Goal: Transaction & Acquisition: Purchase product/service

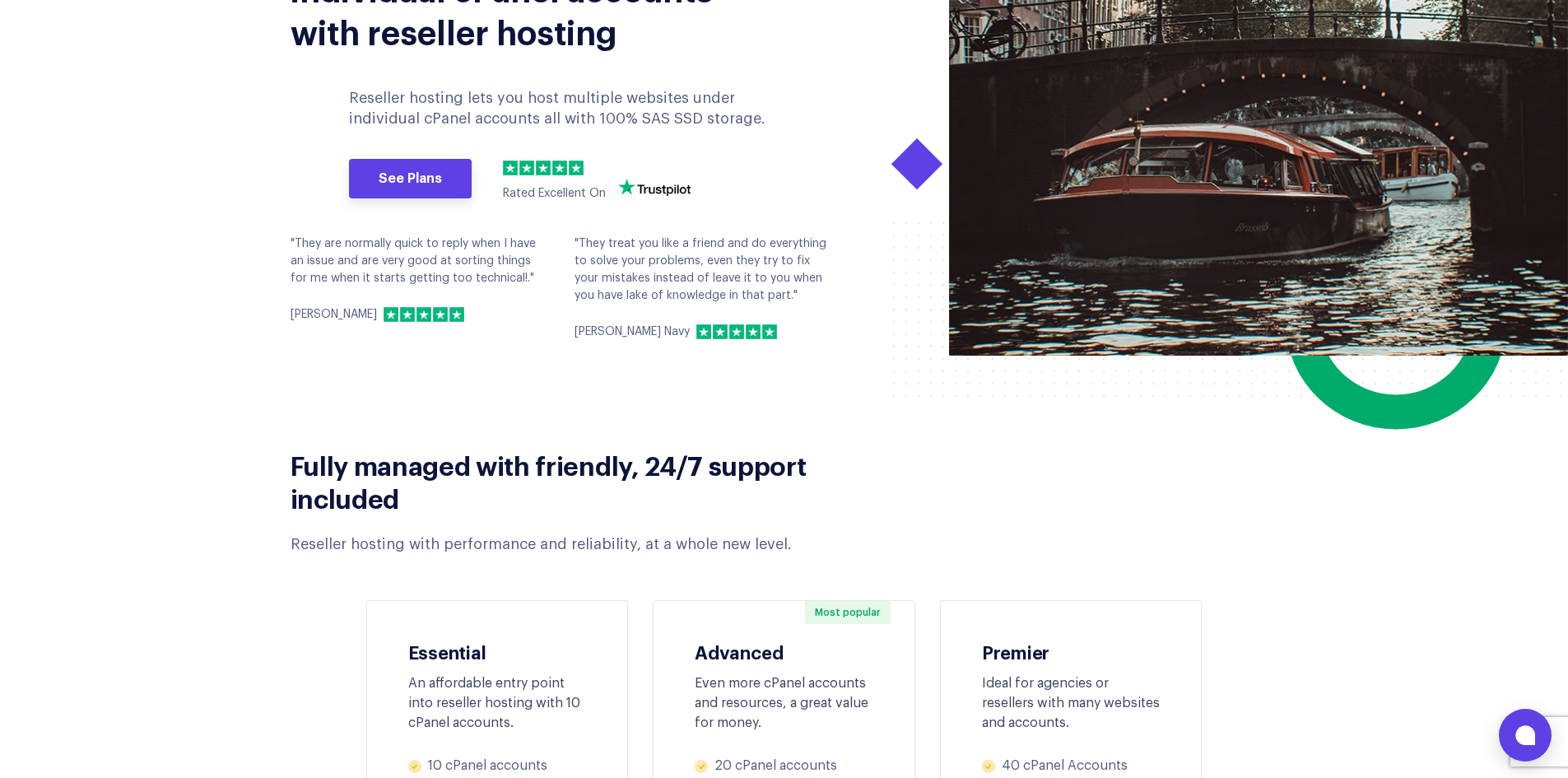
scroll to position [549, 0]
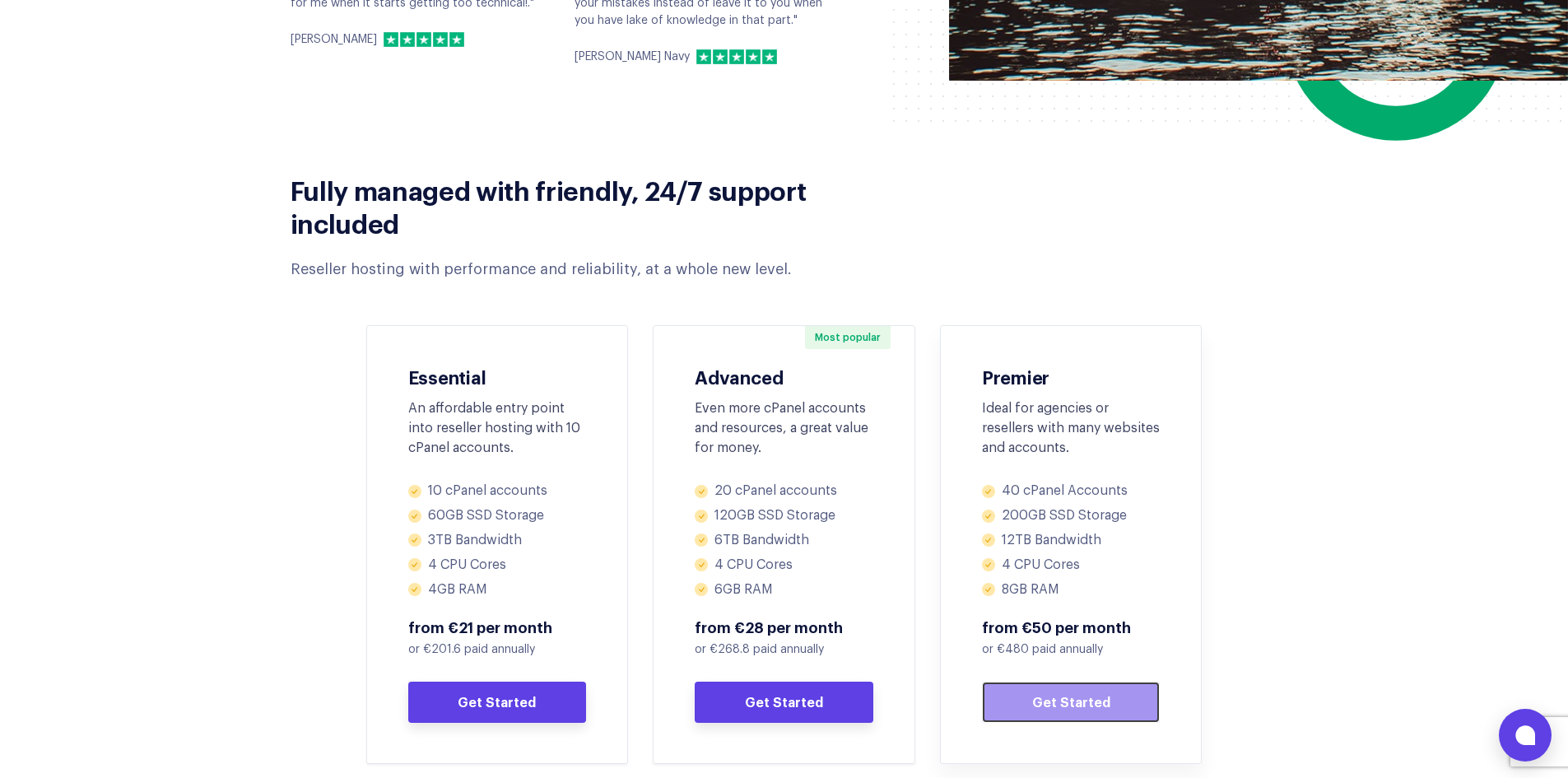
click at [1062, 708] on link "Get Started" at bounding box center [1071, 702] width 178 height 42
click at [1521, 744] on icon at bounding box center [1525, 735] width 19 height 19
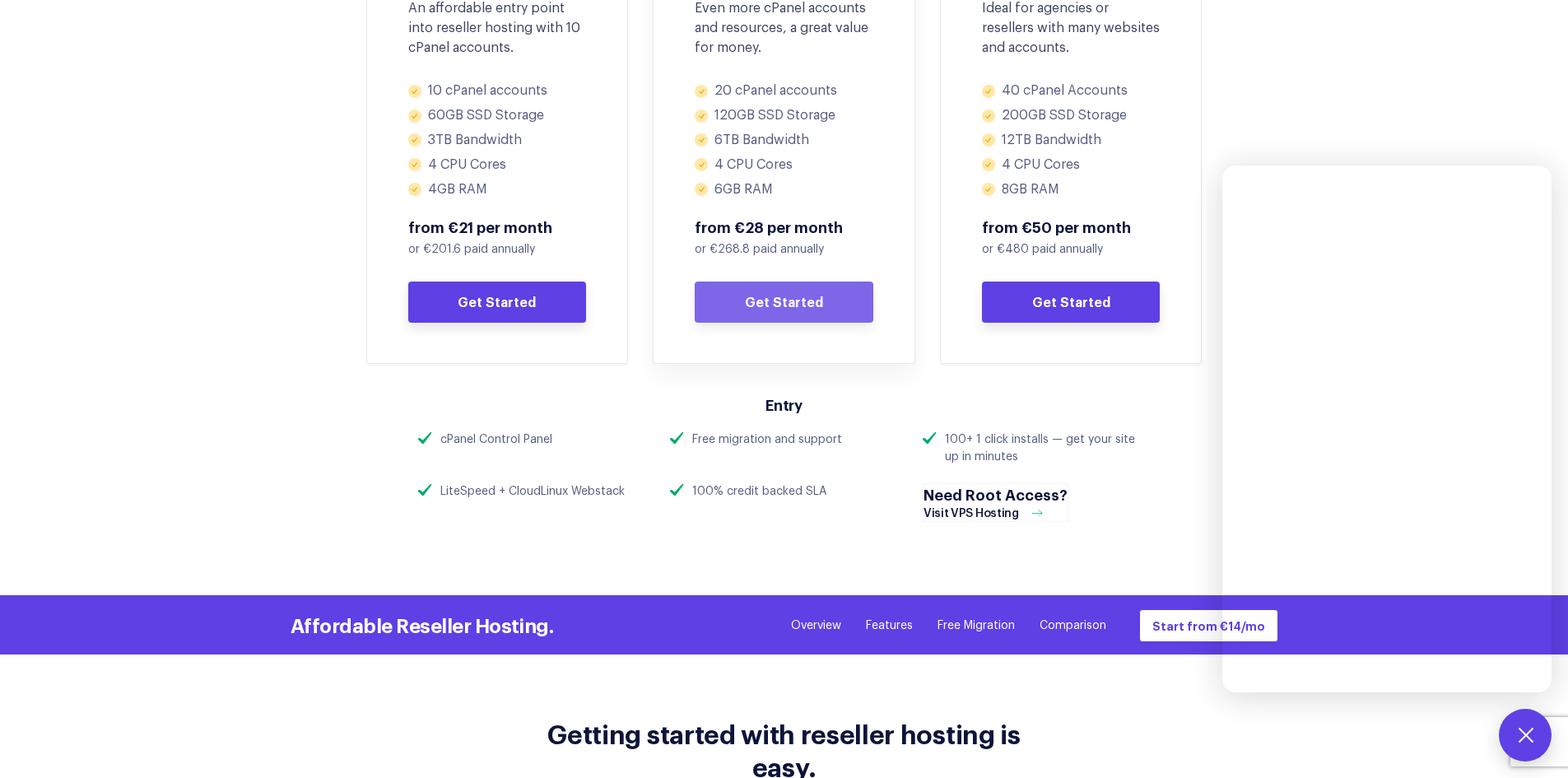
scroll to position [1099, 0]
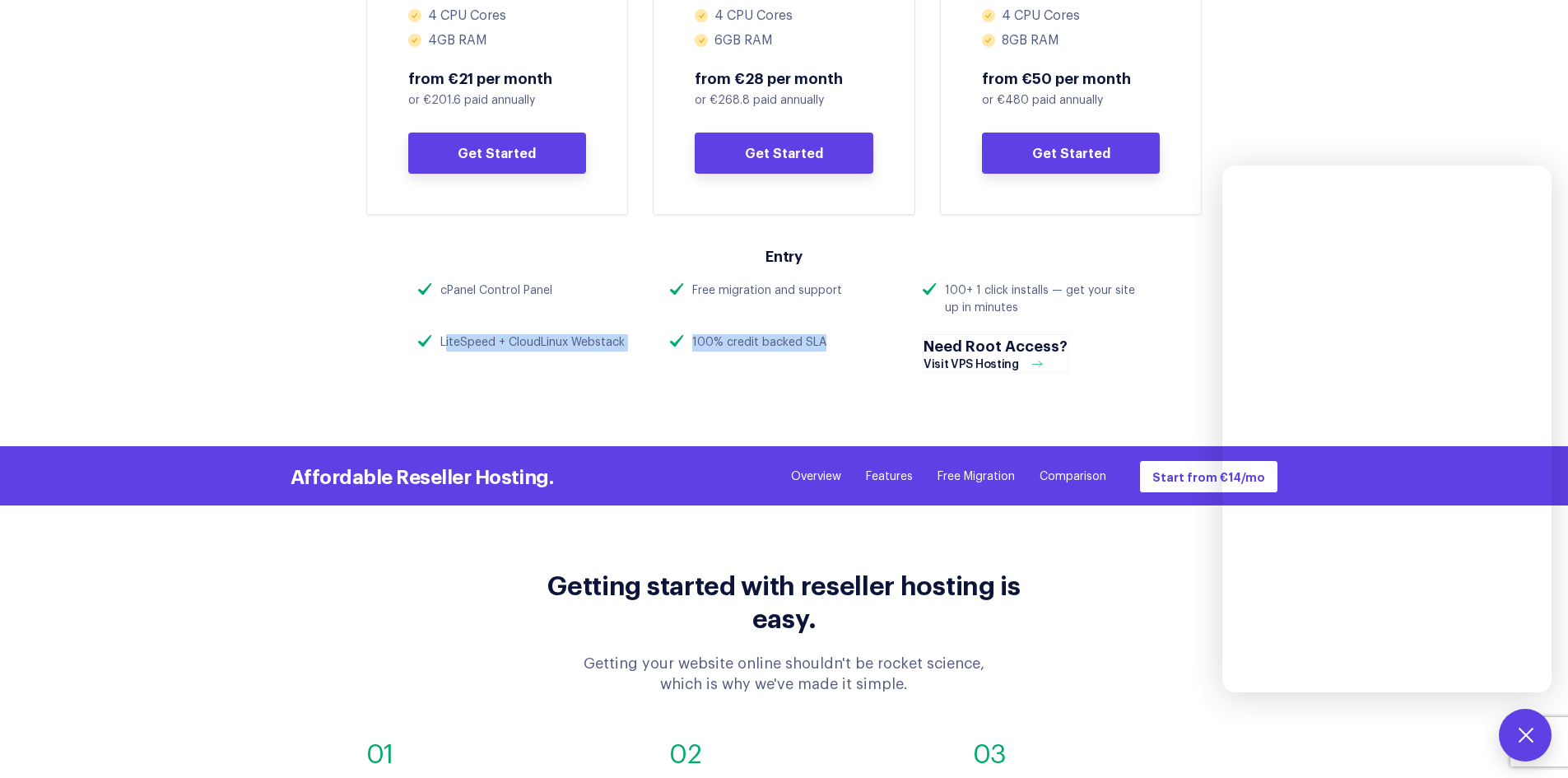
drag, startPoint x: 445, startPoint y: 336, endPoint x: 870, endPoint y: 349, distance: 425.2
click at [870, 349] on div "cPanel Control Panel Free migration and support 100+ 1 click installs — get you…" at bounding box center [784, 336] width 757 height 108
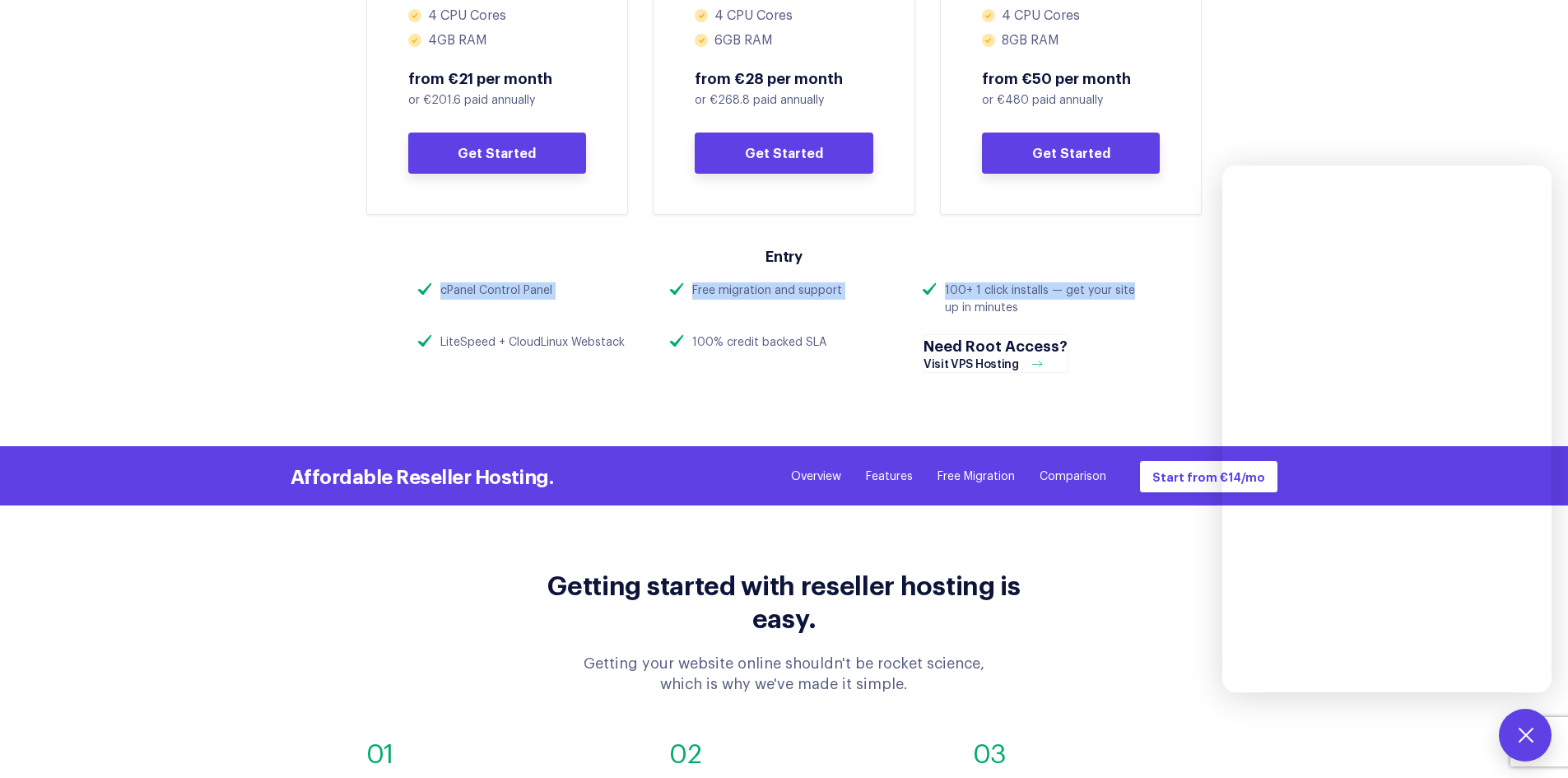
drag, startPoint x: 431, startPoint y: 287, endPoint x: 886, endPoint y: 419, distance: 473.8
click at [1120, 296] on div "cPanel Control Panel Free migration and support 100+ 1 click installs — get you…" at bounding box center [784, 336] width 757 height 108
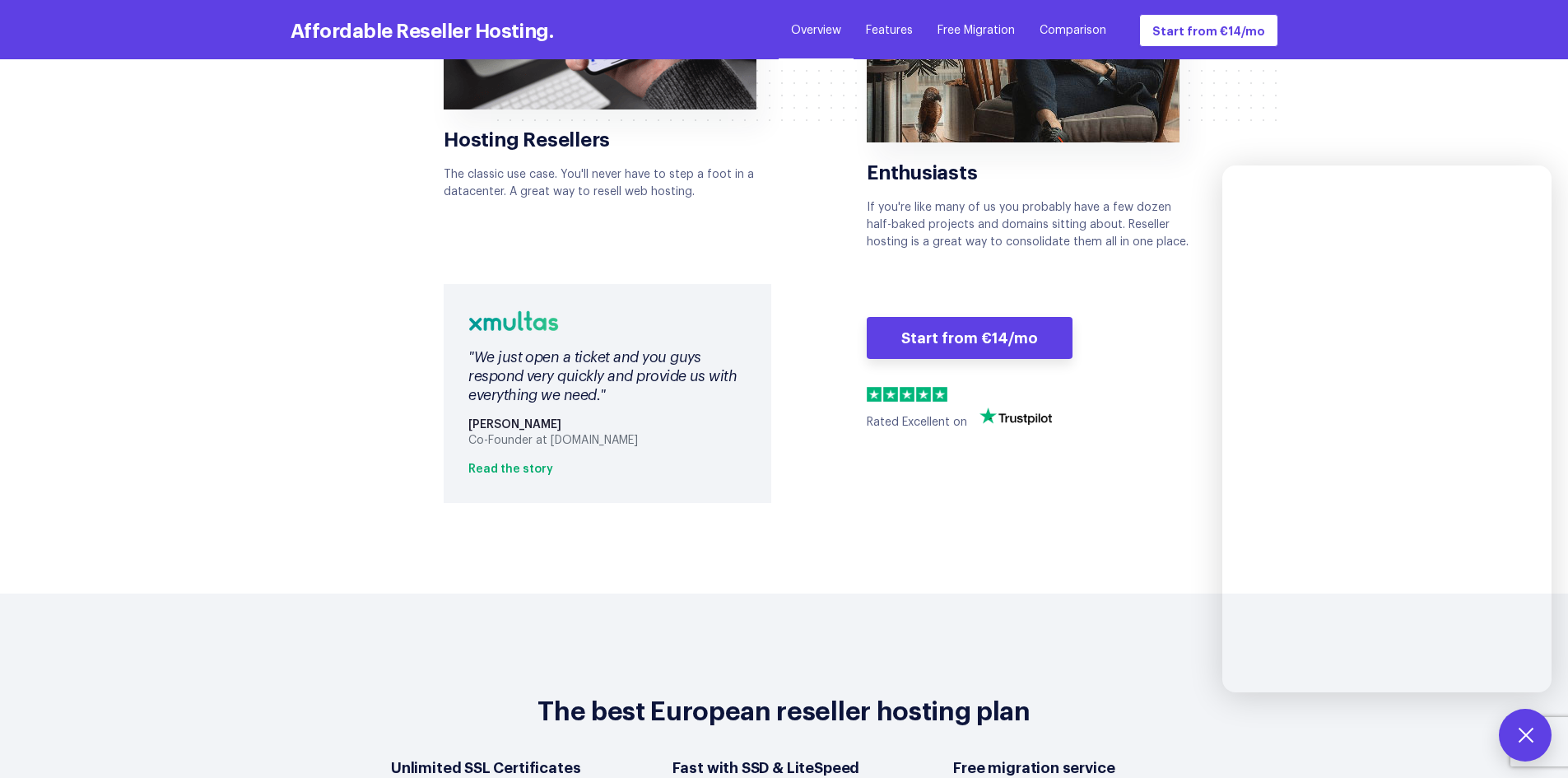
scroll to position [3569, 0]
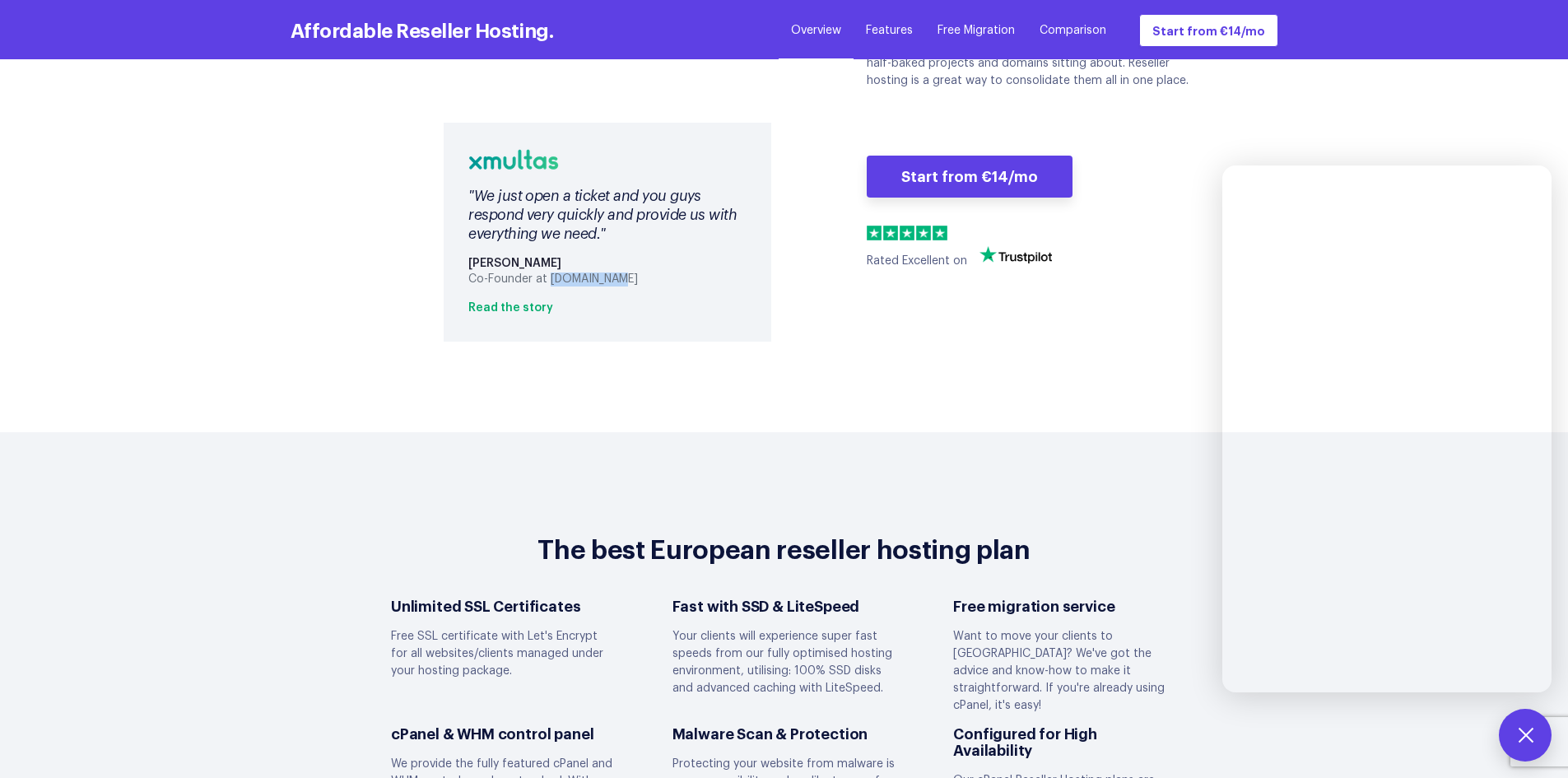
drag, startPoint x: 654, startPoint y: 260, endPoint x: 551, endPoint y: 262, distance: 103.0
click at [551, 272] on div "Co-Founder at [DOMAIN_NAME]" at bounding box center [607, 279] width 278 height 14
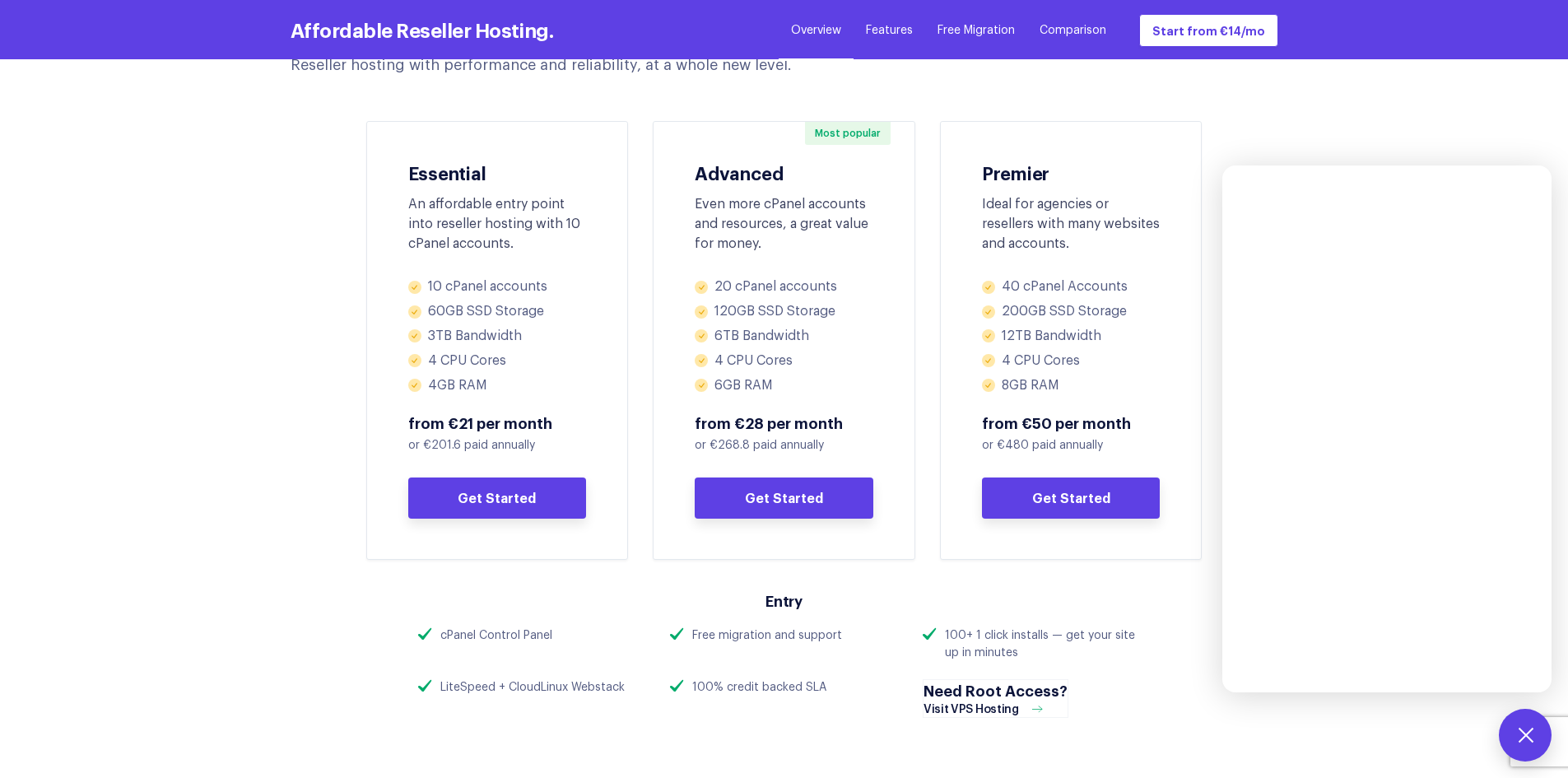
scroll to position [275, 0]
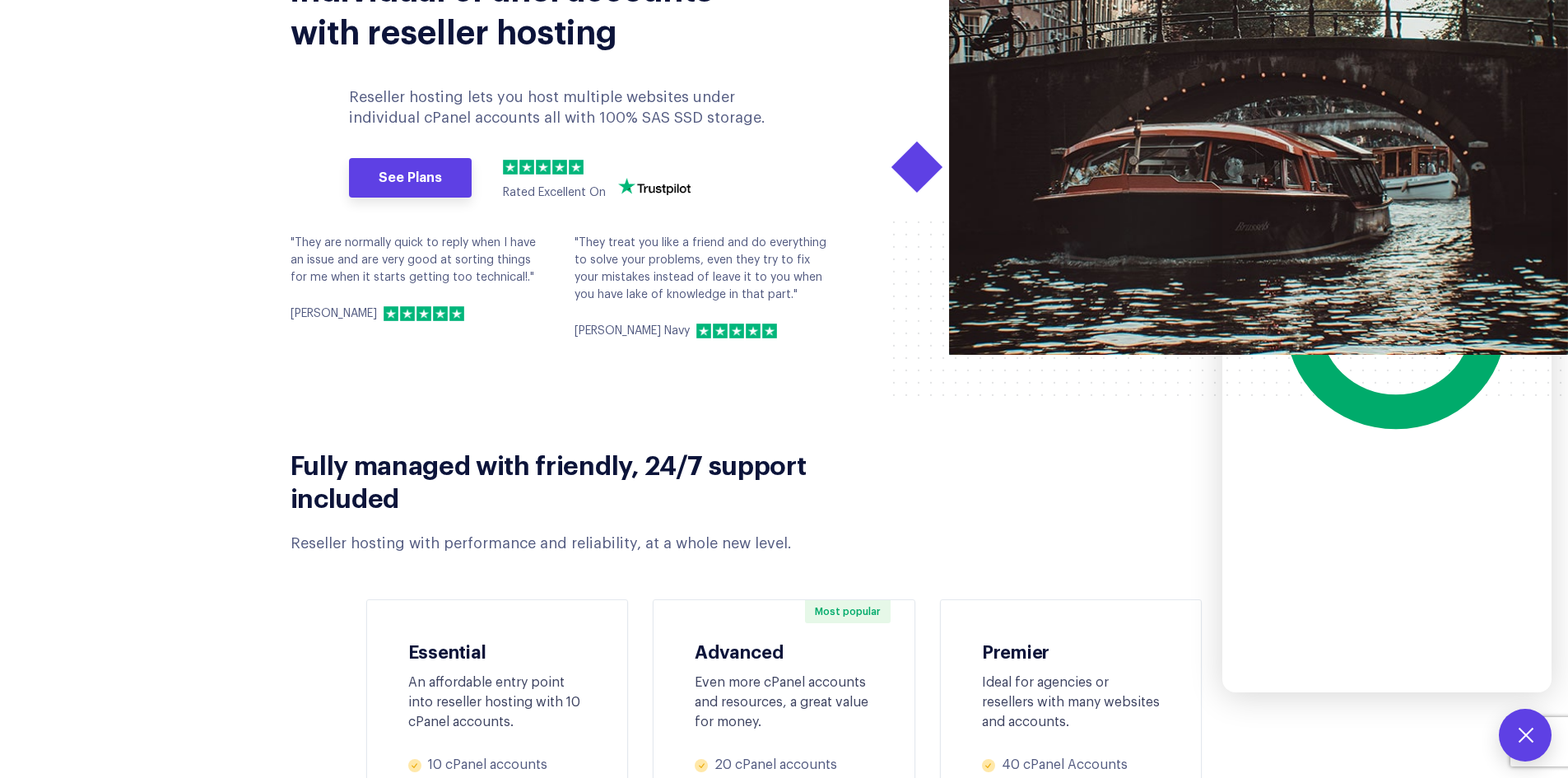
drag, startPoint x: 1518, startPoint y: 728, endPoint x: 1458, endPoint y: 685, distance: 73.8
click at [1518, 728] on button at bounding box center [1525, 735] width 52 height 52
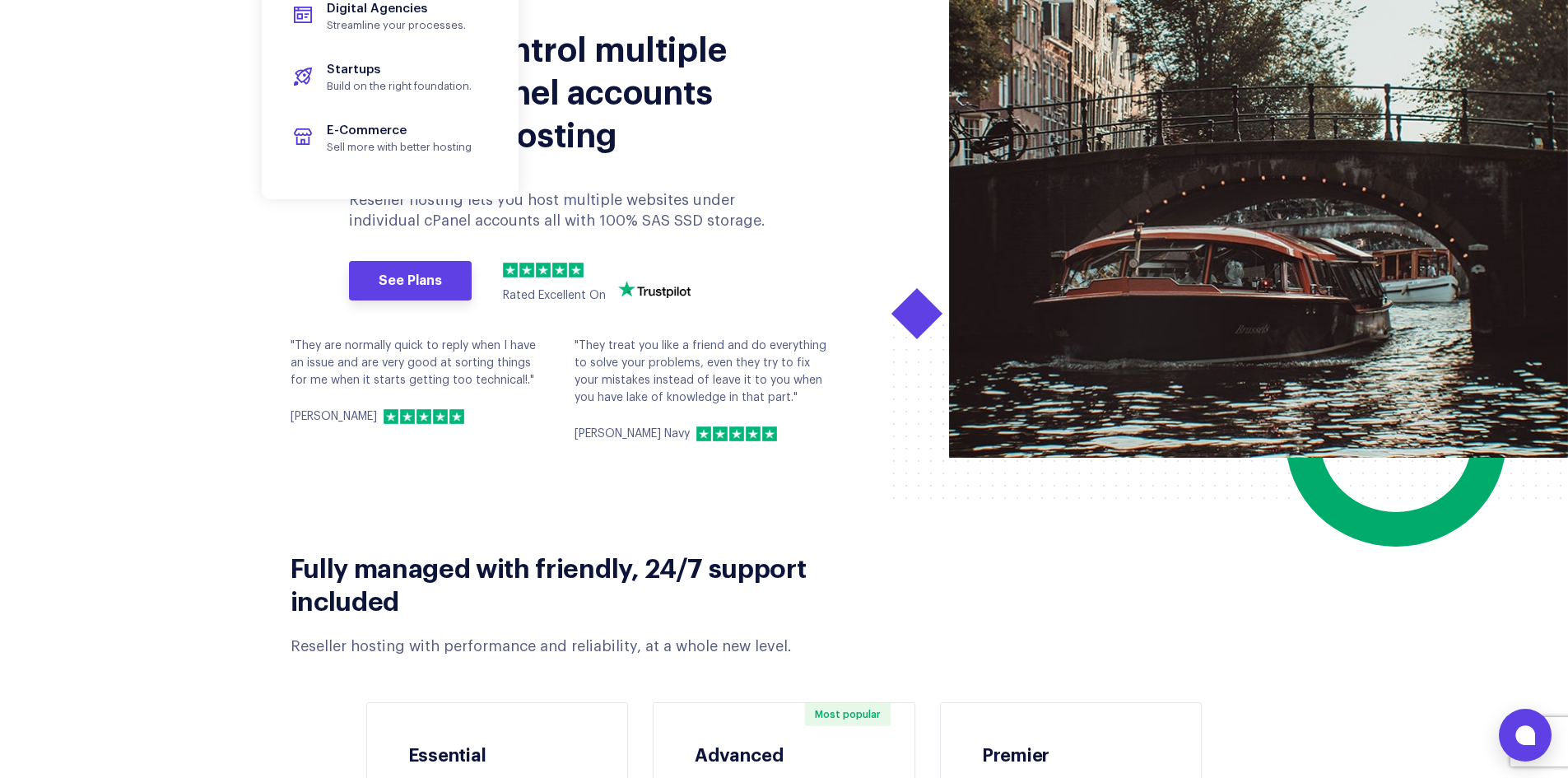
scroll to position [549, 0]
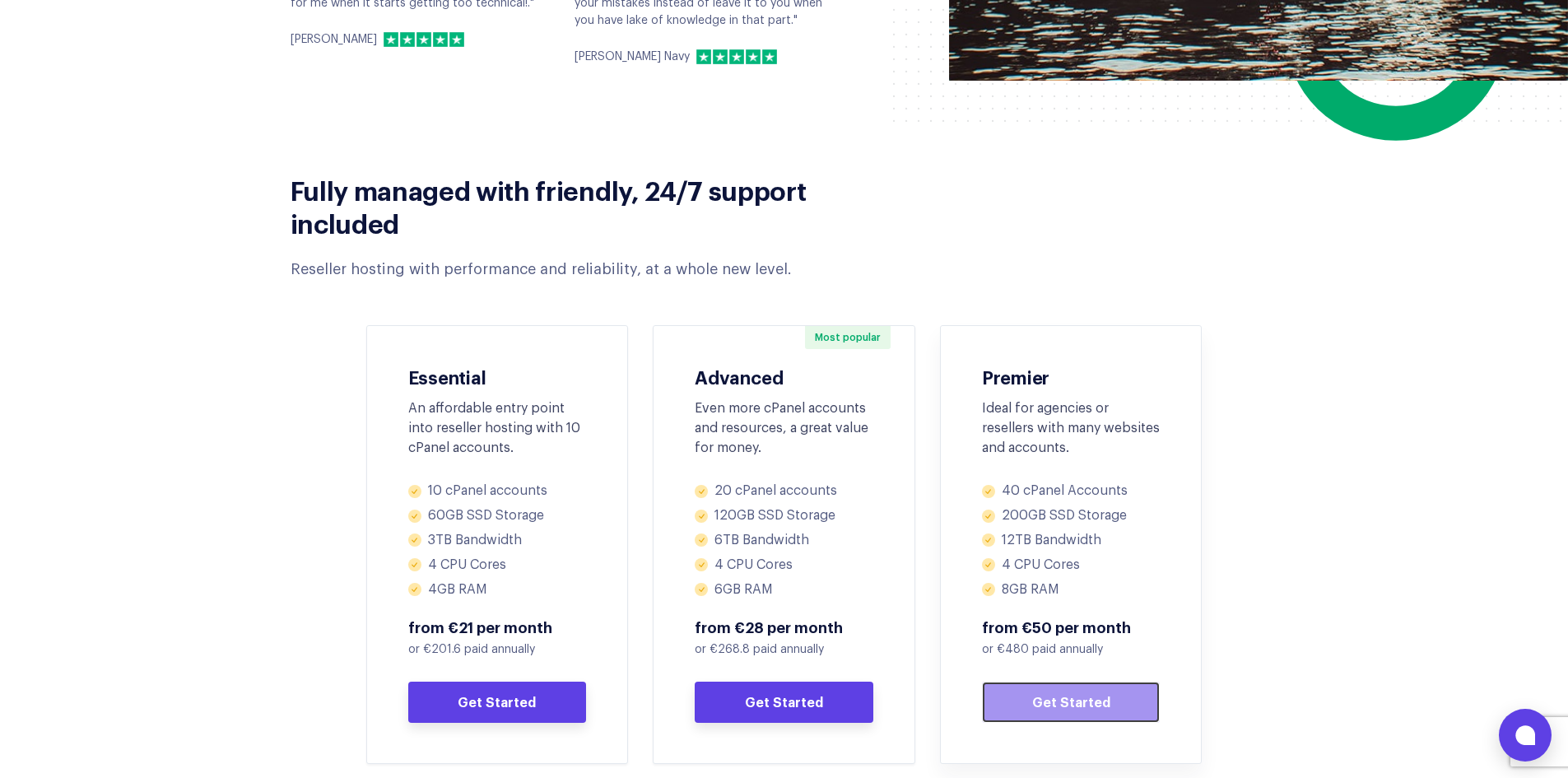
click at [1061, 707] on link "Get Started" at bounding box center [1071, 702] width 178 height 42
